Goal: Task Accomplishment & Management: Use online tool/utility

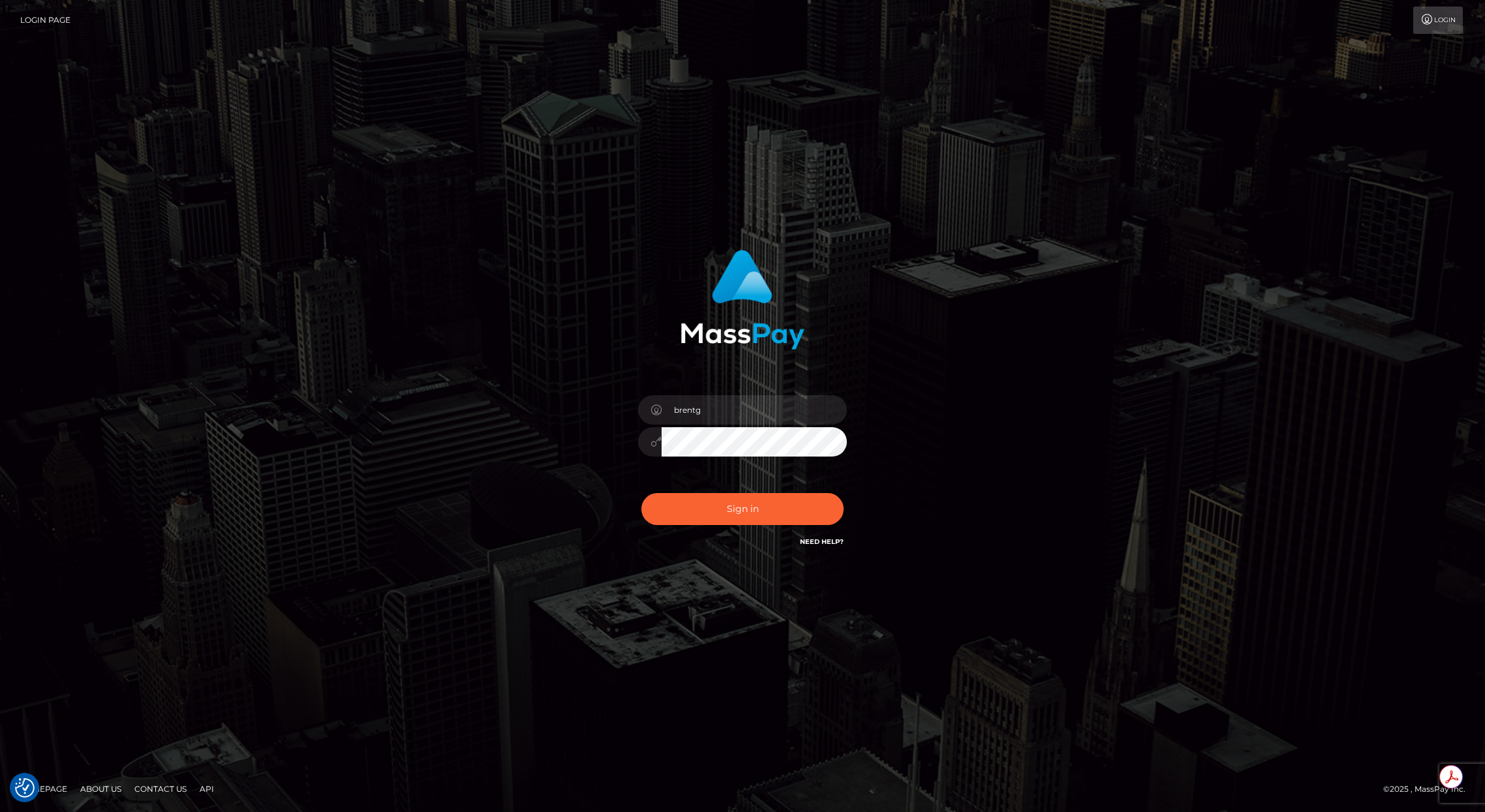
click at [727, 530] on div "Sign in Need Help?" at bounding box center [742, 515] width 228 height 58
click at [732, 515] on button "Sign in" at bounding box center [742, 509] width 203 height 32
type input "brentg"
click at [744, 501] on button "Sign in" at bounding box center [742, 509] width 203 height 32
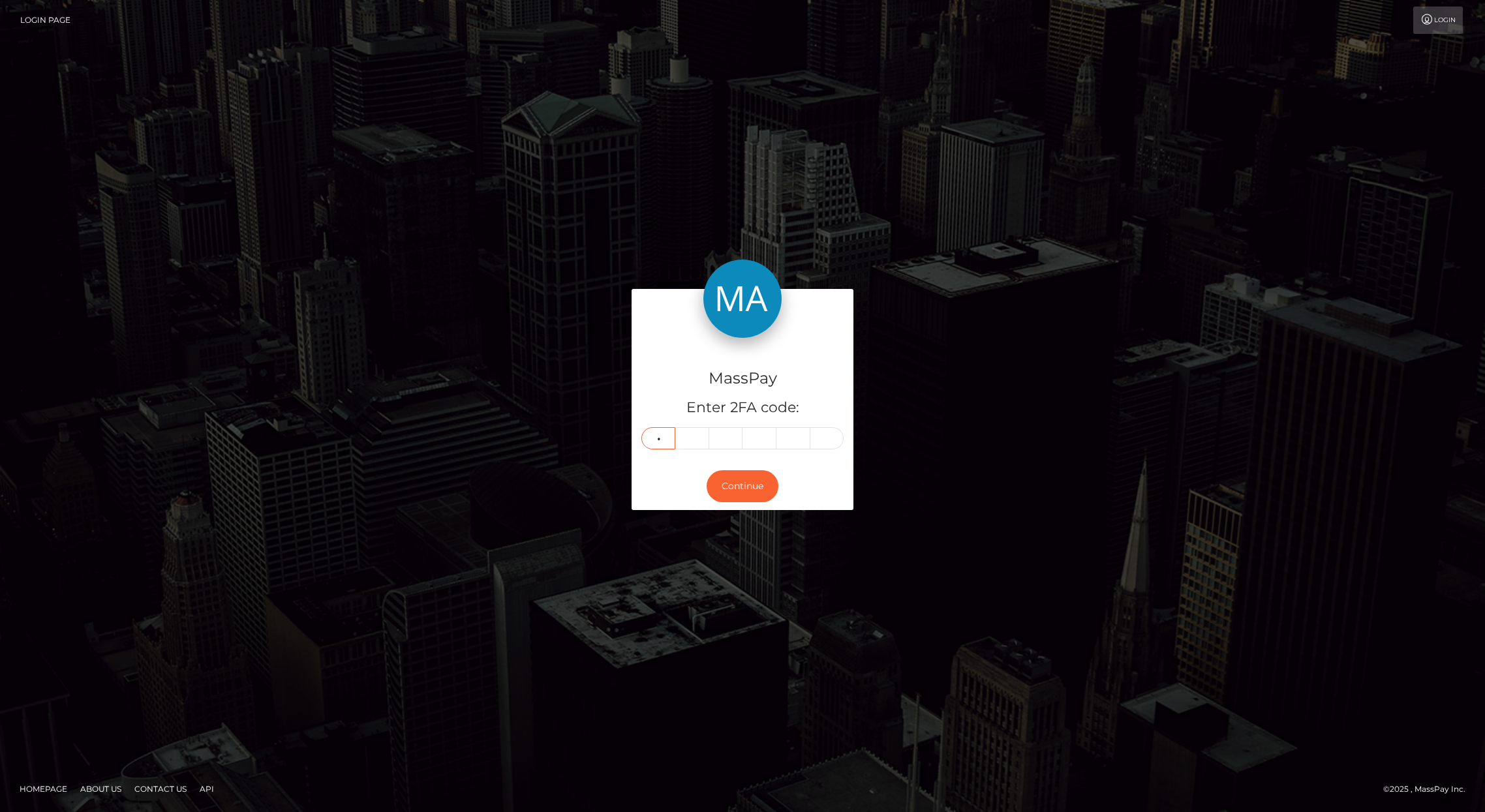
type input "0"
type input "4"
type input "8"
type input "0"
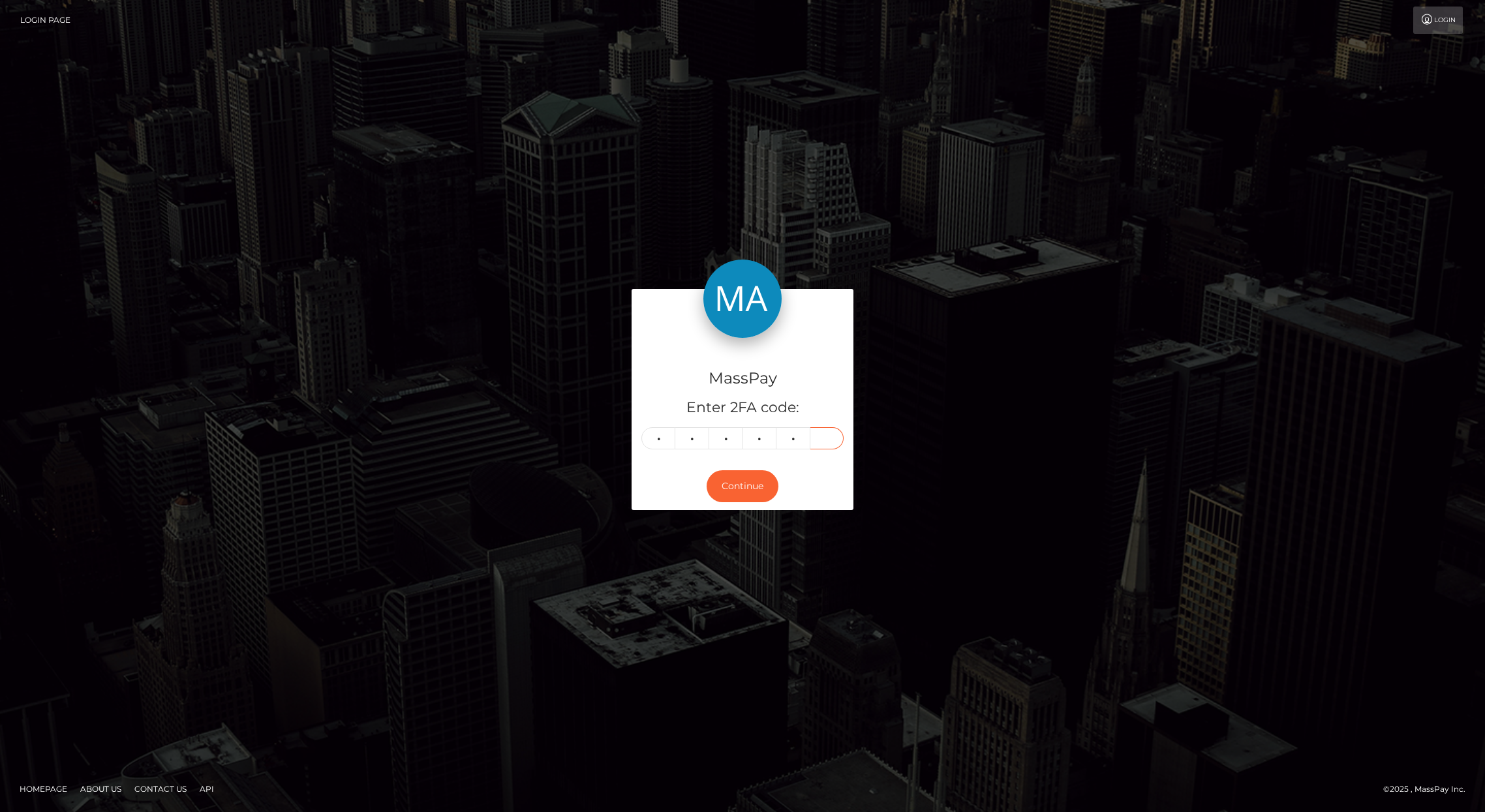
type input "4"
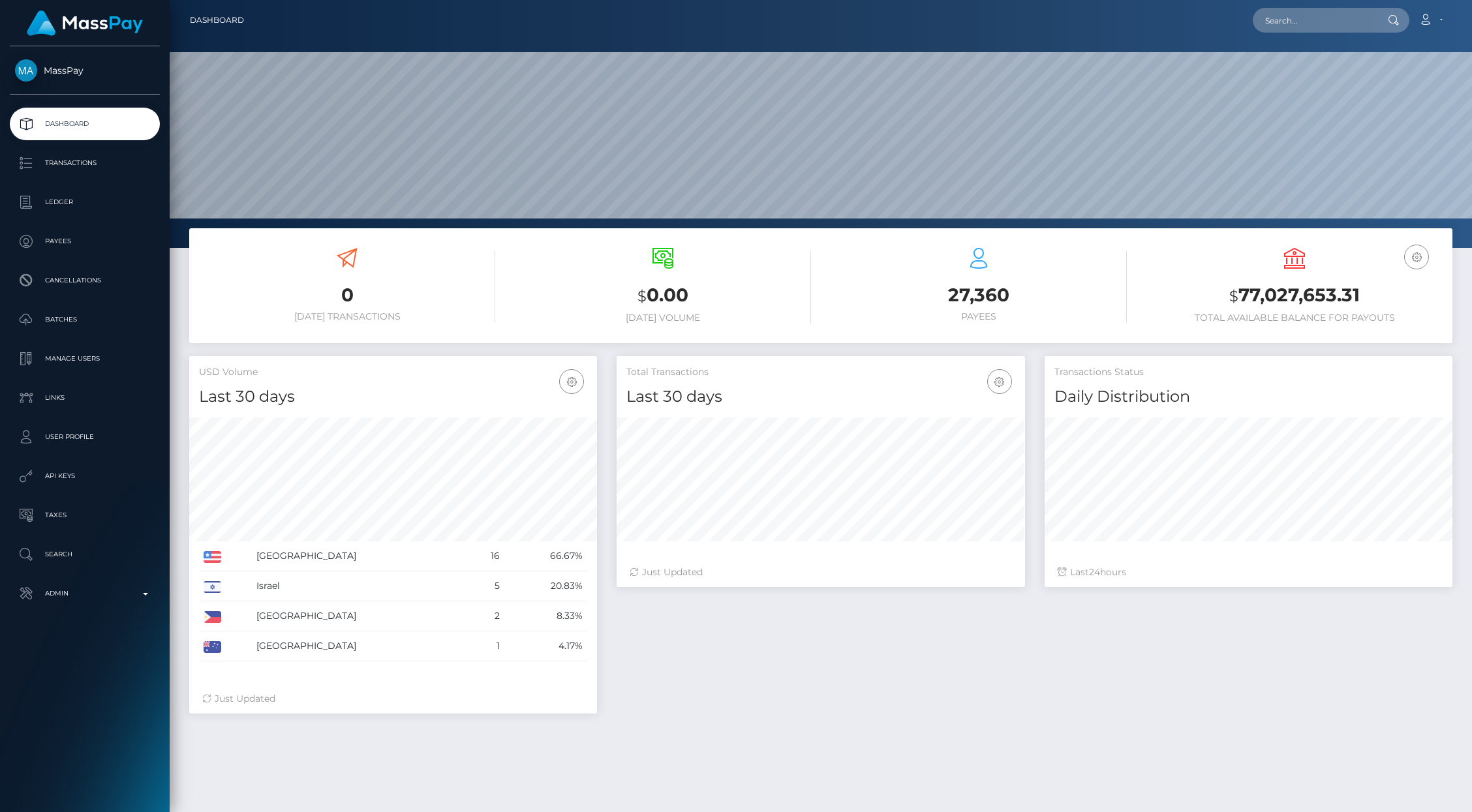
scroll to position [231, 408]
click at [1320, 17] on input "text" at bounding box center [1314, 20] width 123 height 25
paste input "pout_ZRQzbJ25duXGF"
click at [1306, 17] on input "pout_ZRQzbJ25duXGF" at bounding box center [1314, 20] width 123 height 25
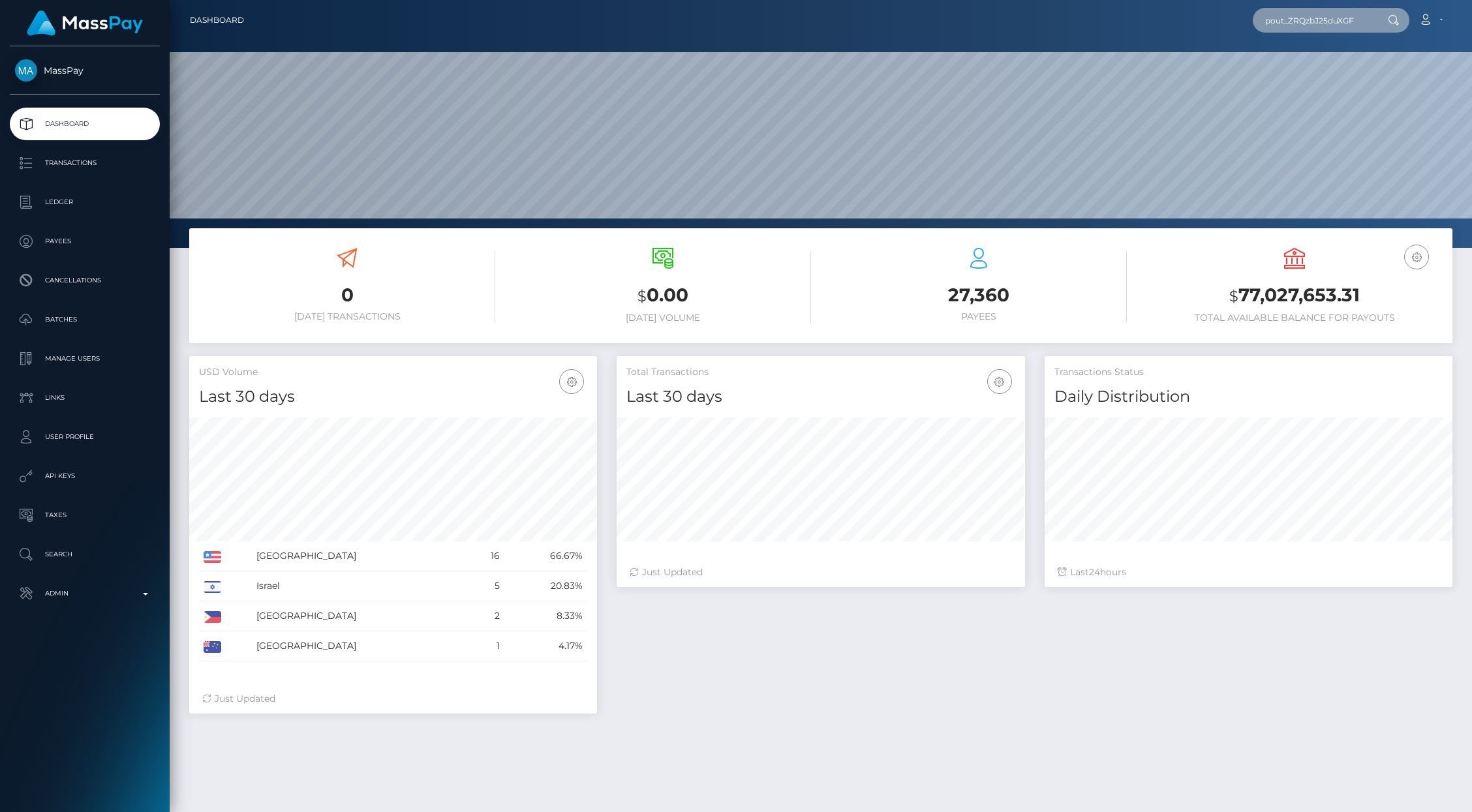
click at [1306, 17] on input "pout_ZRQzbJ25duXGF" at bounding box center [1314, 20] width 123 height 25
paste input "290e01c5-6832-11f0-a026-06178c1a380f"
type input "290e01c5-6832-11f0-a026-06178c1a380f"
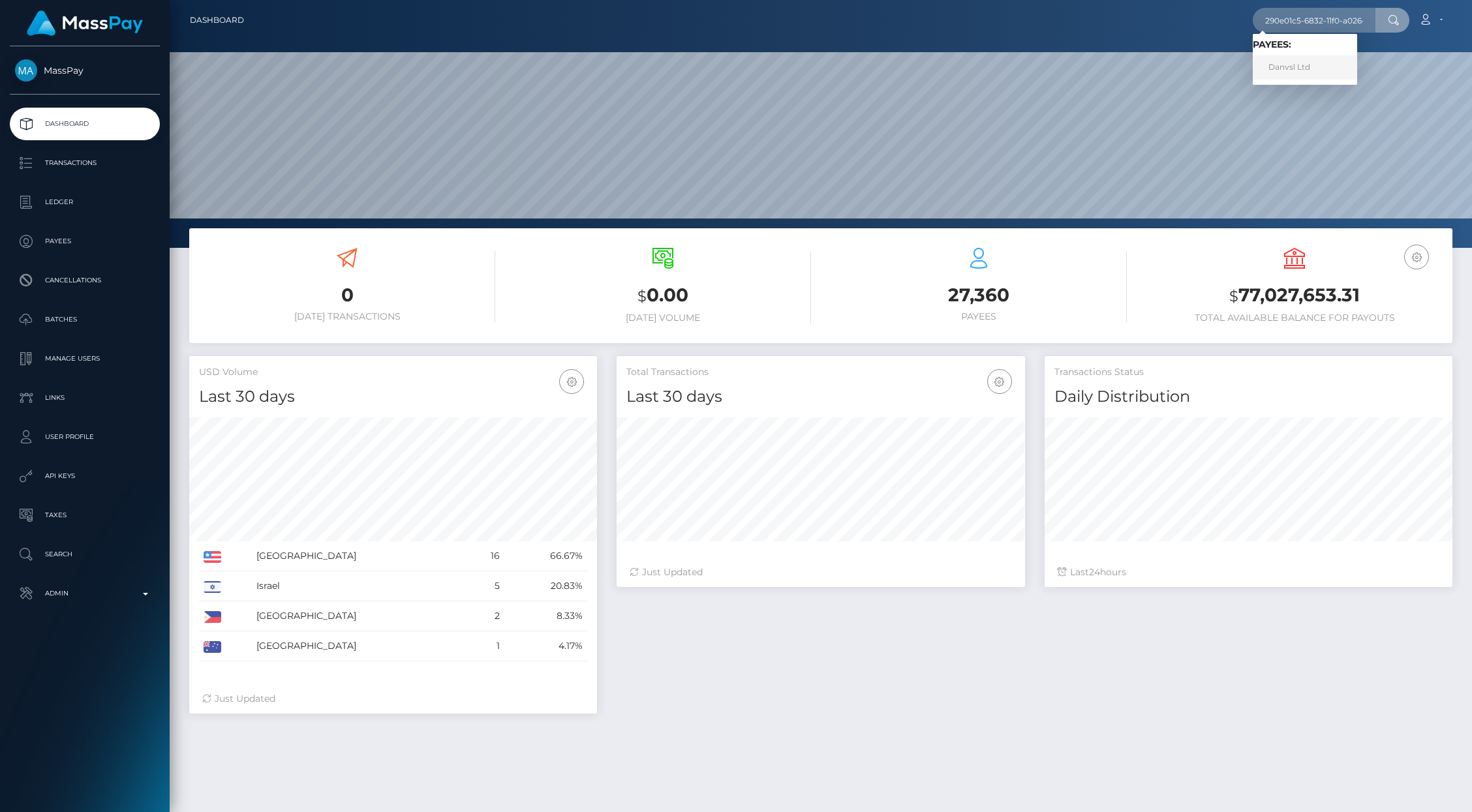
click at [1299, 73] on link "Danvsl Ltd" at bounding box center [1305, 67] width 104 height 24
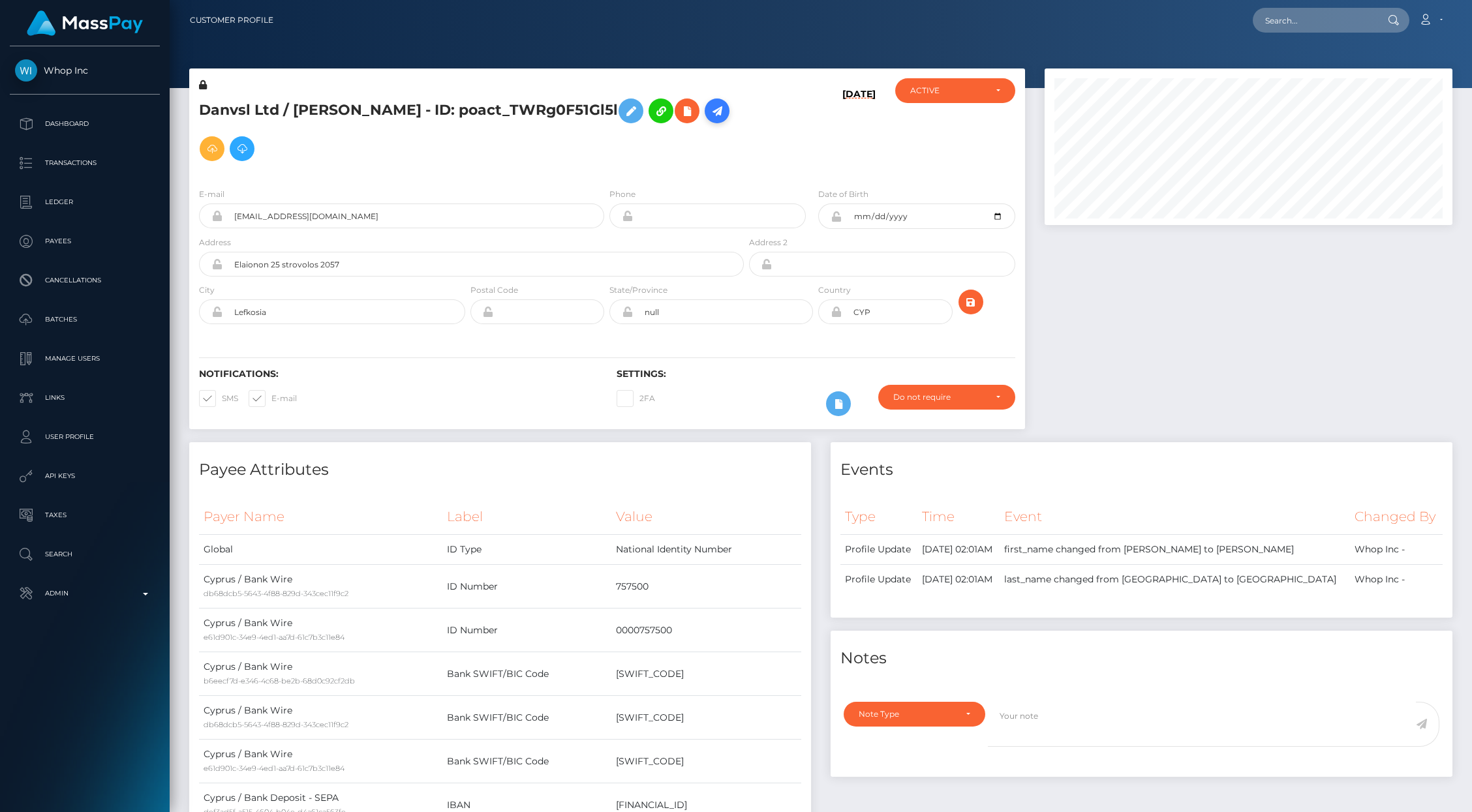
click at [709, 119] on icon at bounding box center [717, 111] width 16 height 16
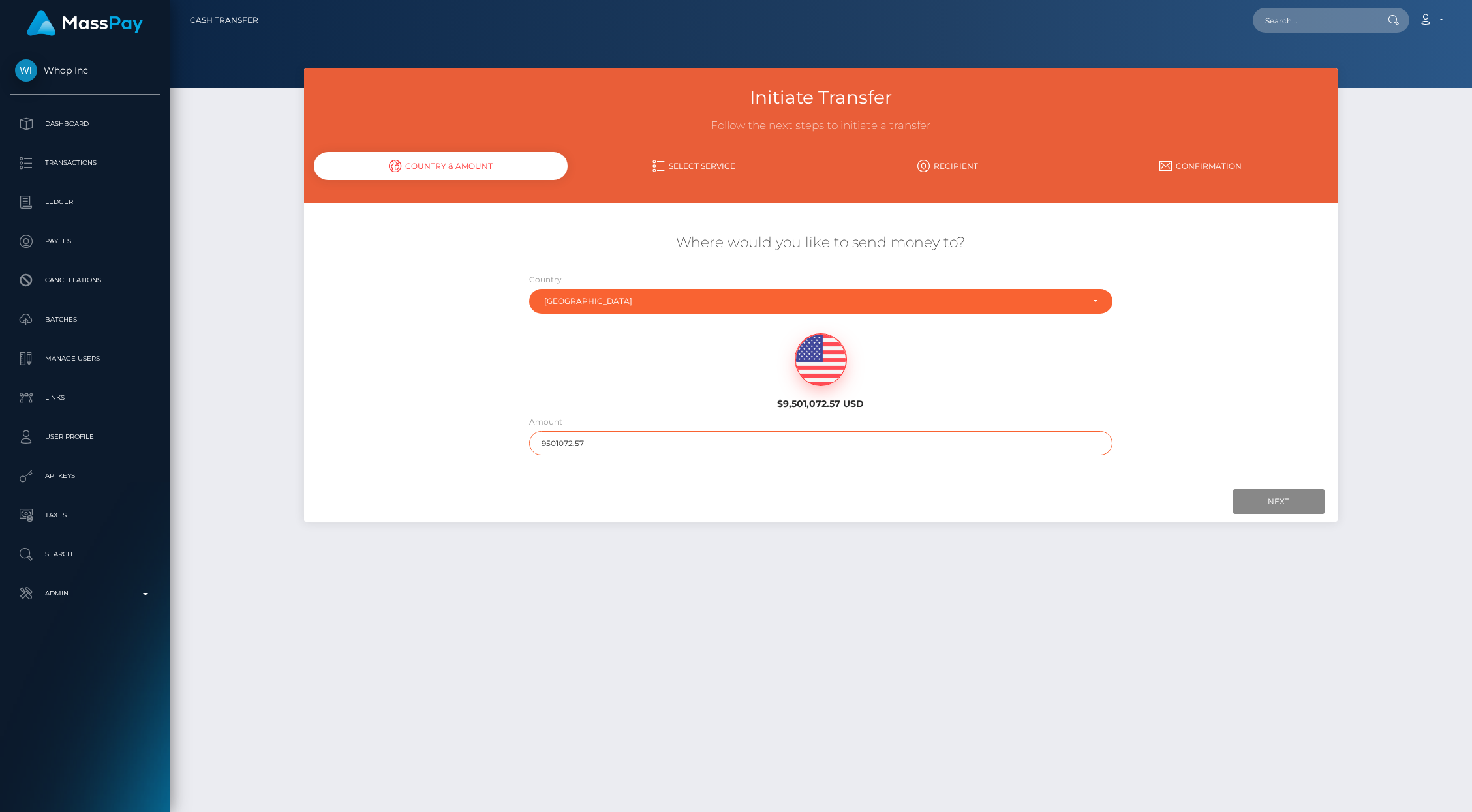
drag, startPoint x: 558, startPoint y: 443, endPoint x: 645, endPoint y: 442, distance: 87.0
click at [645, 442] on input "9501072.57" at bounding box center [821, 443] width 583 height 24
drag, startPoint x: 556, startPoint y: 440, endPoint x: 632, endPoint y: 440, distance: 76.0
click at [632, 440] on input "9501072.57" at bounding box center [821, 443] width 583 height 24
type input "9505"
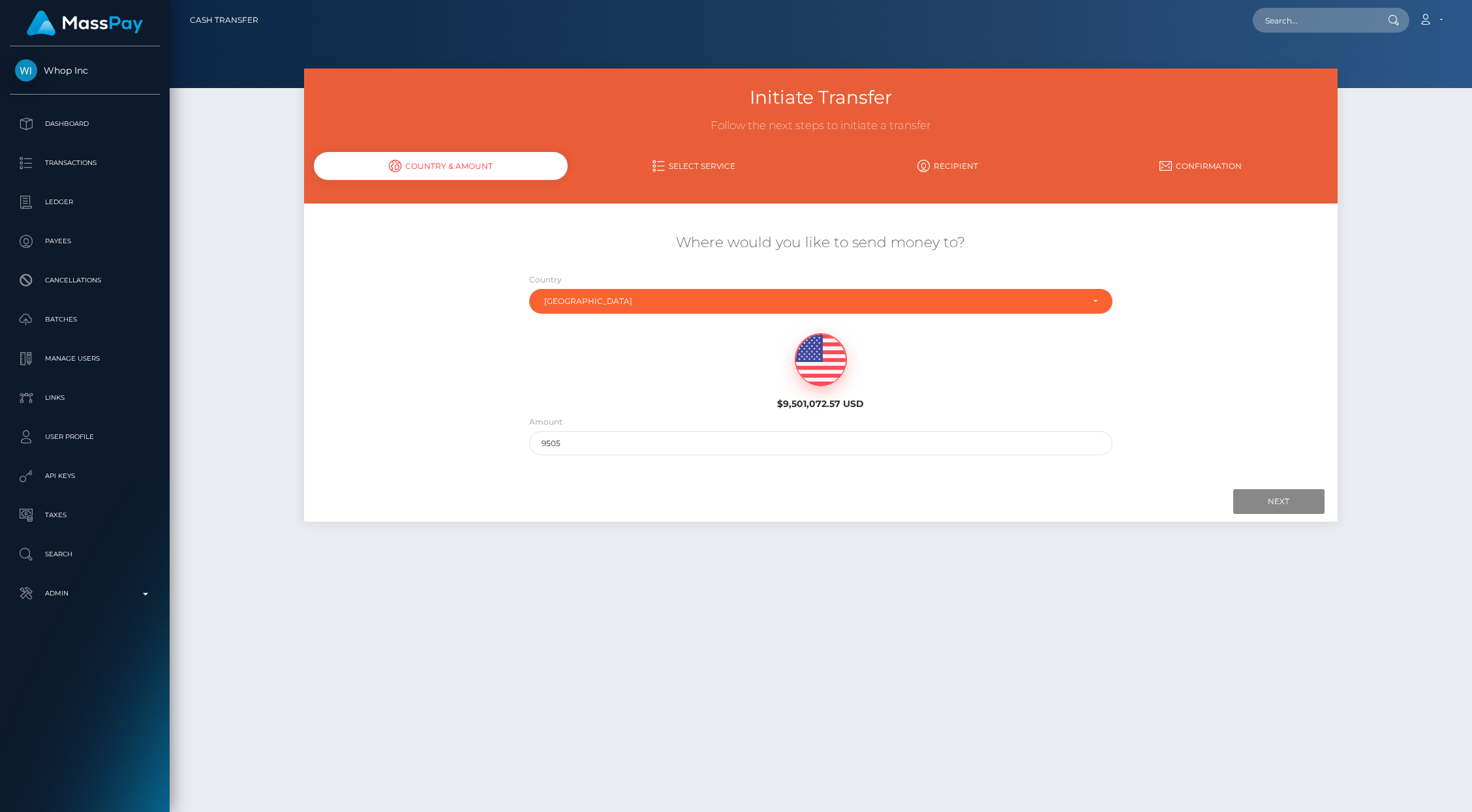
click at [1280, 513] on div "Next Finish Previous" at bounding box center [820, 501] width 1033 height 40
click at [1275, 509] on input "Next" at bounding box center [1279, 502] width 91 height 25
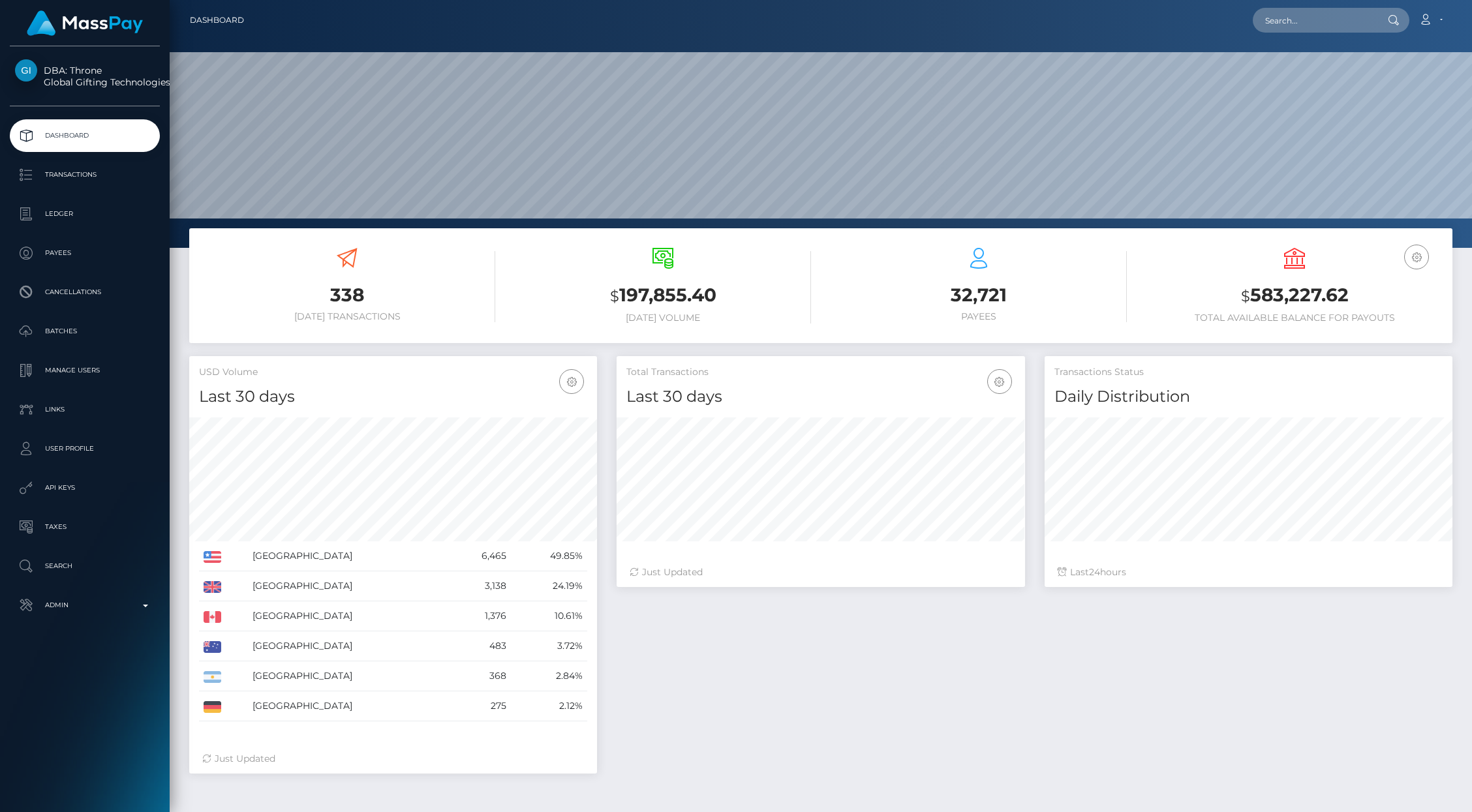
scroll to position [231, 408]
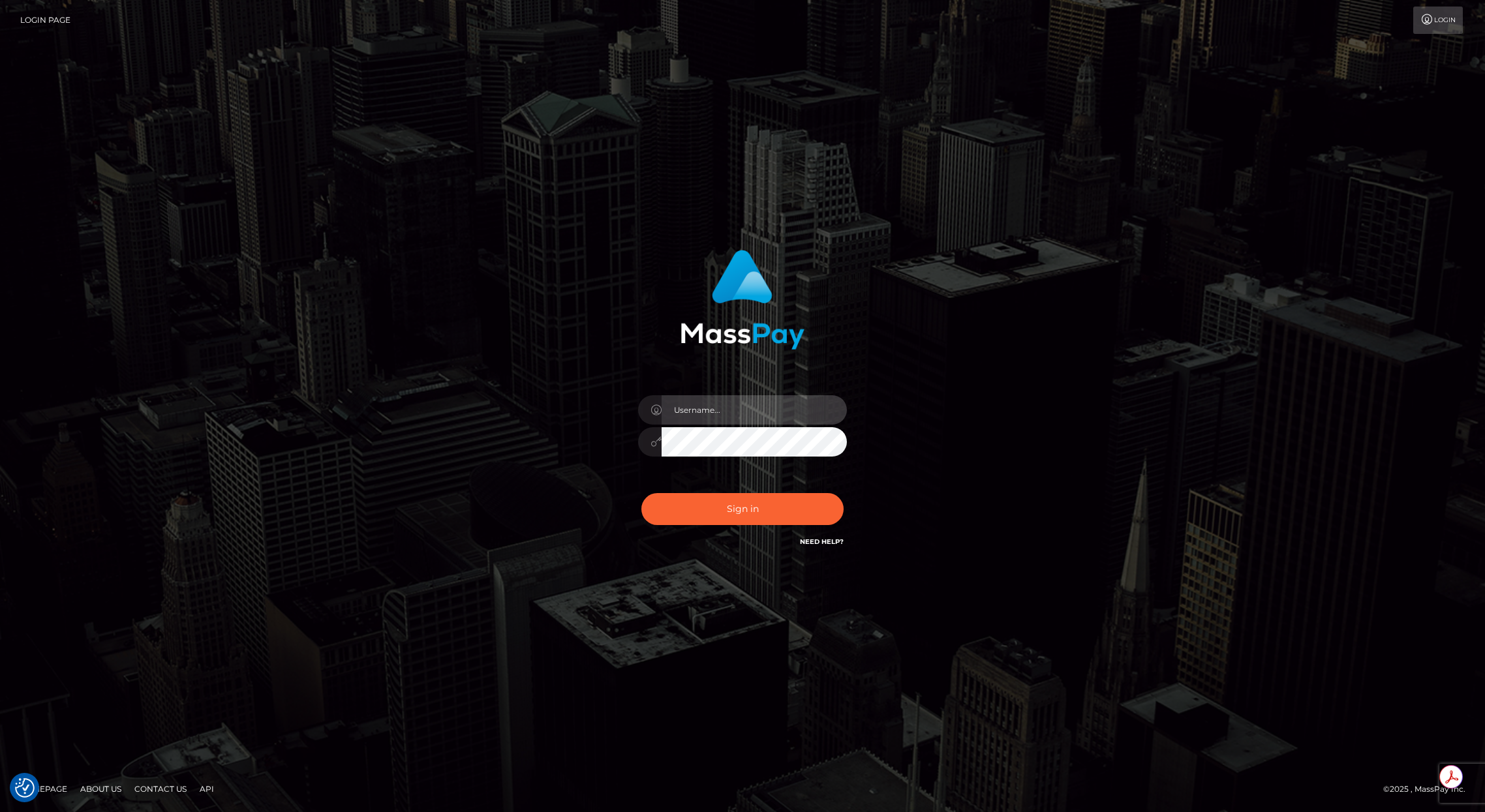
type input "brentg"
